Goal: Information Seeking & Learning: Learn about a topic

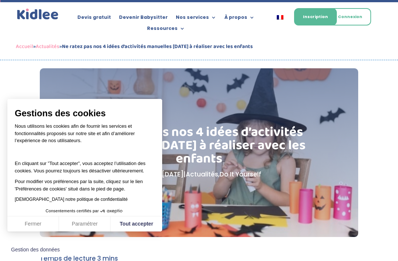
scroll to position [0, 0]
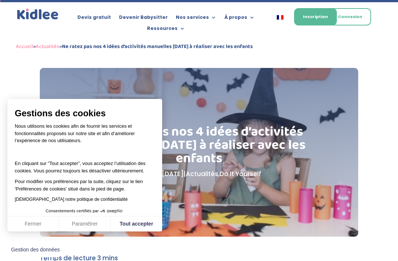
click at [247, 173] on link "Do It Yourself" at bounding box center [241, 173] width 42 height 9
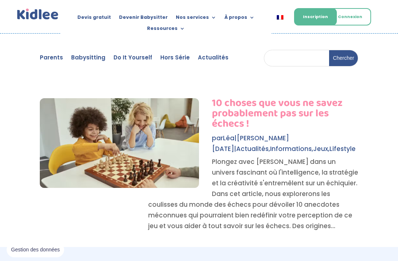
click at [115, 58] on link "Do It Yourself" at bounding box center [132, 59] width 39 height 8
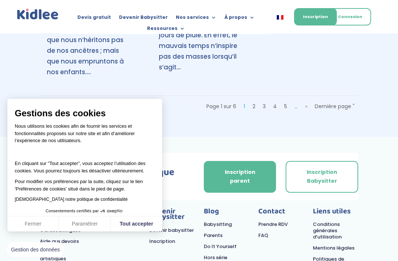
scroll to position [1243, 0]
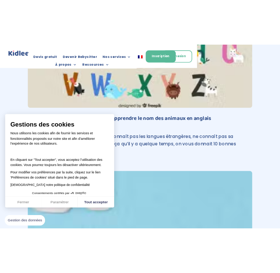
scroll to position [3720, 0]
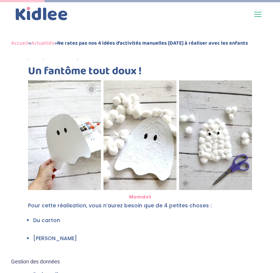
scroll to position [217, 0]
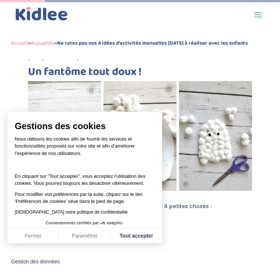
click at [73, 100] on img at bounding box center [64, 135] width 73 height 109
click at [67, 102] on img at bounding box center [64, 135] width 73 height 109
click at [52, 104] on img at bounding box center [64, 135] width 73 height 109
click at [45, 117] on div "Gestions des cookies Nous utilisons les cookies afin de fournir les services et…" at bounding box center [84, 165] width 155 height 106
